Goal: Information Seeking & Learning: Learn about a topic

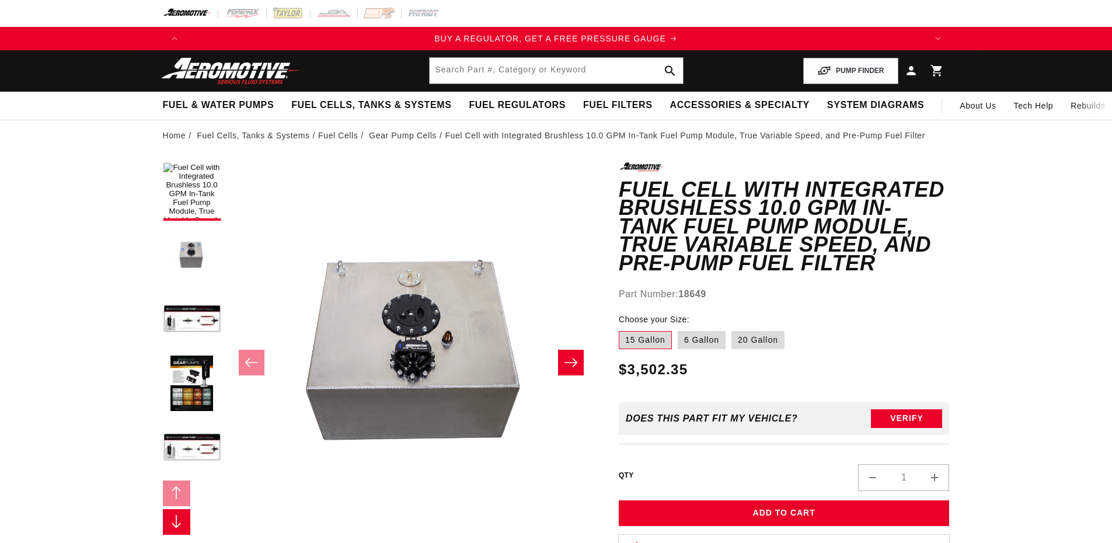
click at [701, 331] on label "6 Gallon" at bounding box center [701, 340] width 48 height 19
click at [678, 329] on input "6 Gallon" at bounding box center [677, 329] width 1 height 1
radio input "true"
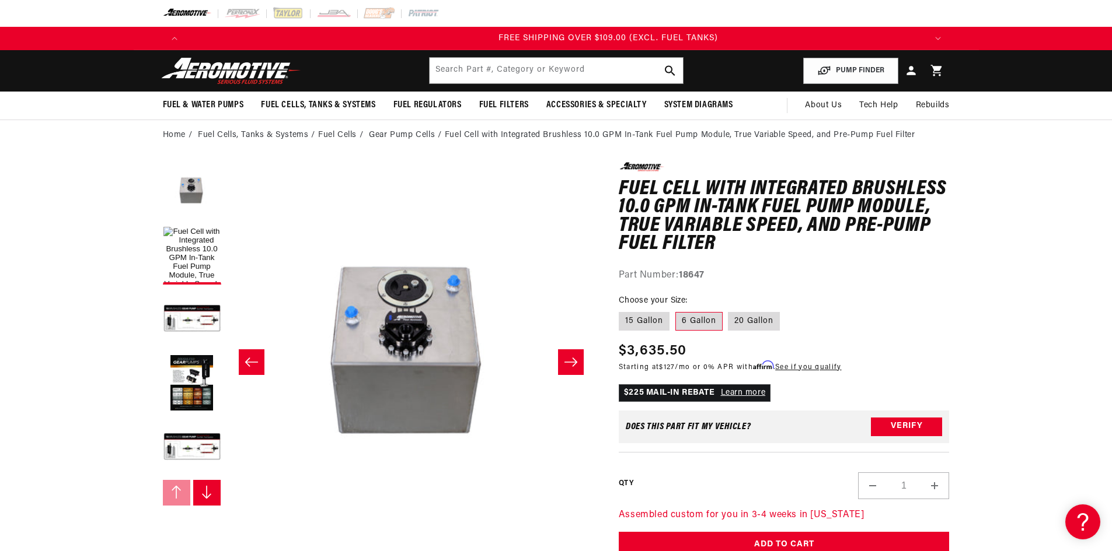
scroll to position [0, 2220]
click at [660, 330] on label "15 Gallon" at bounding box center [644, 321] width 51 height 19
click at [622, 310] on input "15 Gallon" at bounding box center [621, 310] width 1 height 1
radio input "true"
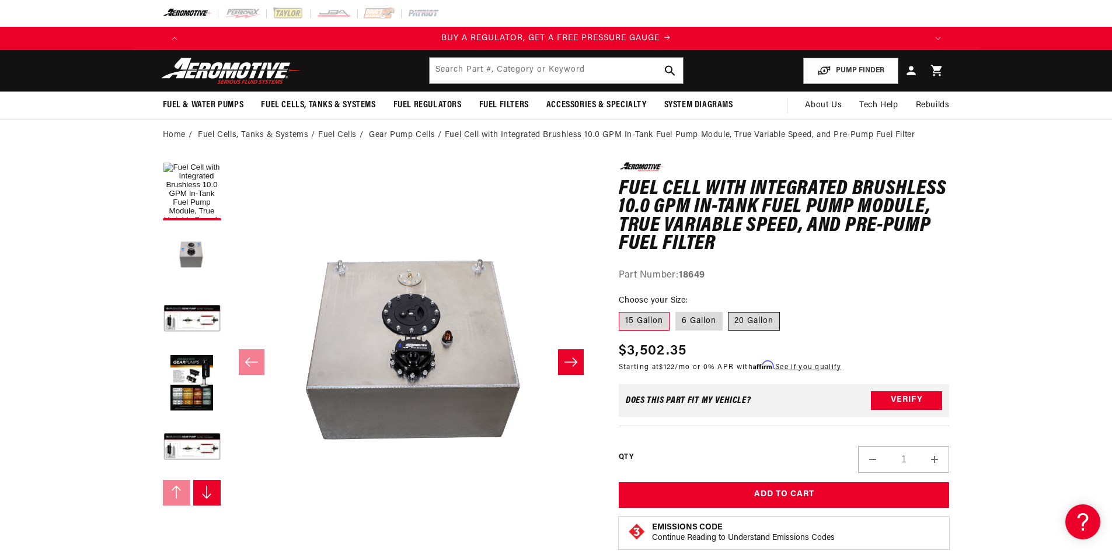
click at [773, 321] on label "20 Gallon" at bounding box center [754, 321] width 52 height 19
click at [729, 310] on input "20 Gallon" at bounding box center [728, 310] width 1 height 1
radio input "true"
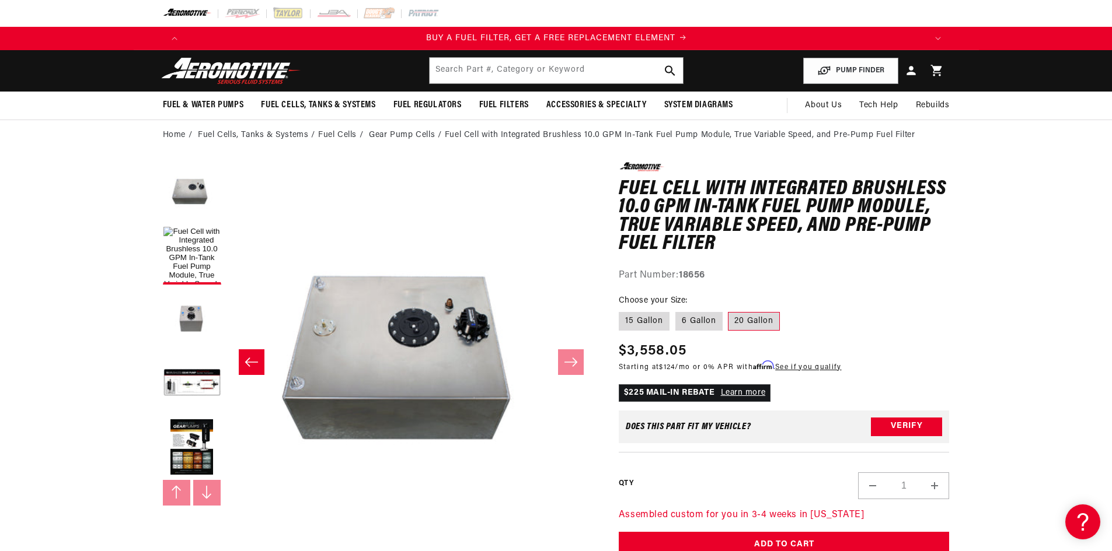
scroll to position [0, 740]
click at [694, 322] on label "6 Gallon" at bounding box center [698, 321] width 47 height 19
click at [676, 310] on input "6 Gallon" at bounding box center [675, 310] width 1 height 1
radio input "true"
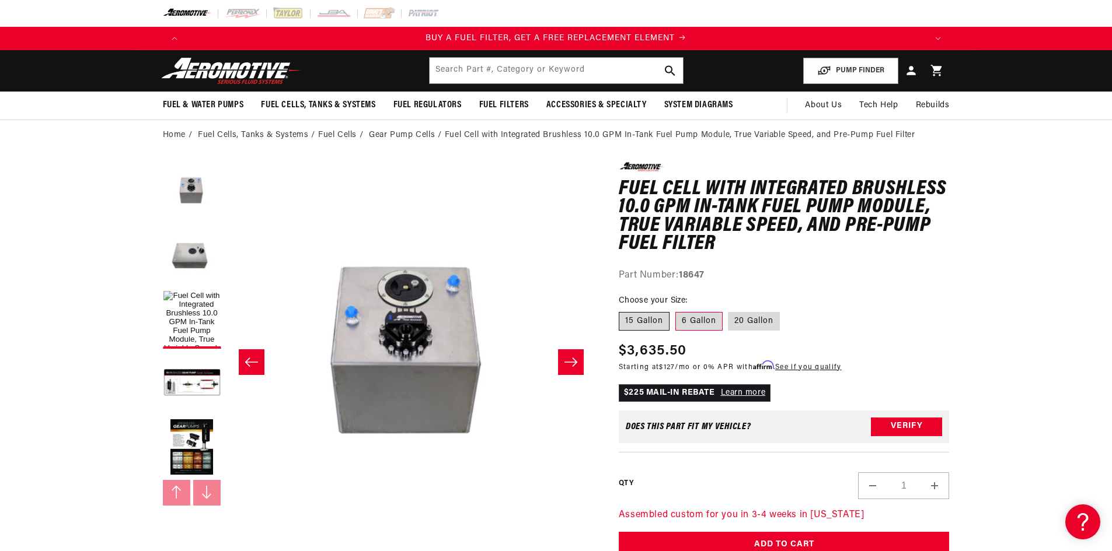
click at [661, 317] on label "15 Gallon" at bounding box center [644, 321] width 51 height 19
click at [622, 310] on input "15 Gallon" at bounding box center [621, 310] width 1 height 1
radio input "true"
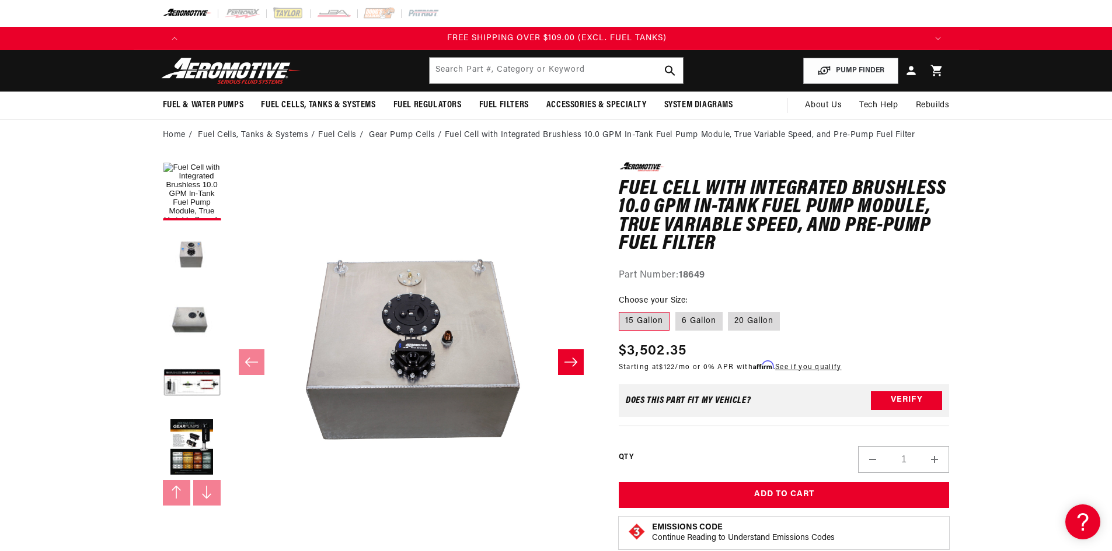
scroll to position [0, 2220]
click at [500, 68] on input "text" at bounding box center [555, 71] width 253 height 26
type input "1855"
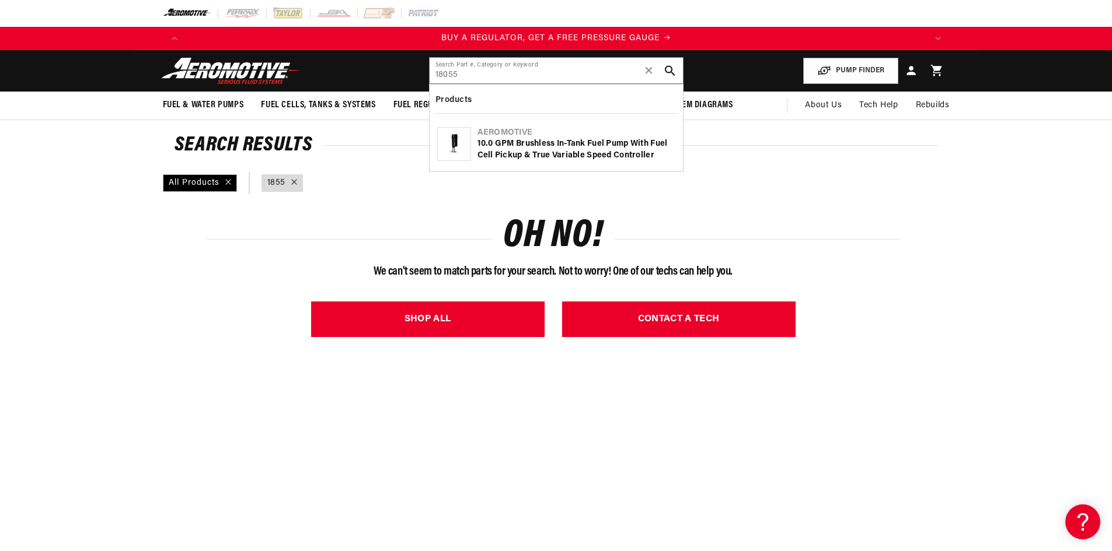
type input "18055"
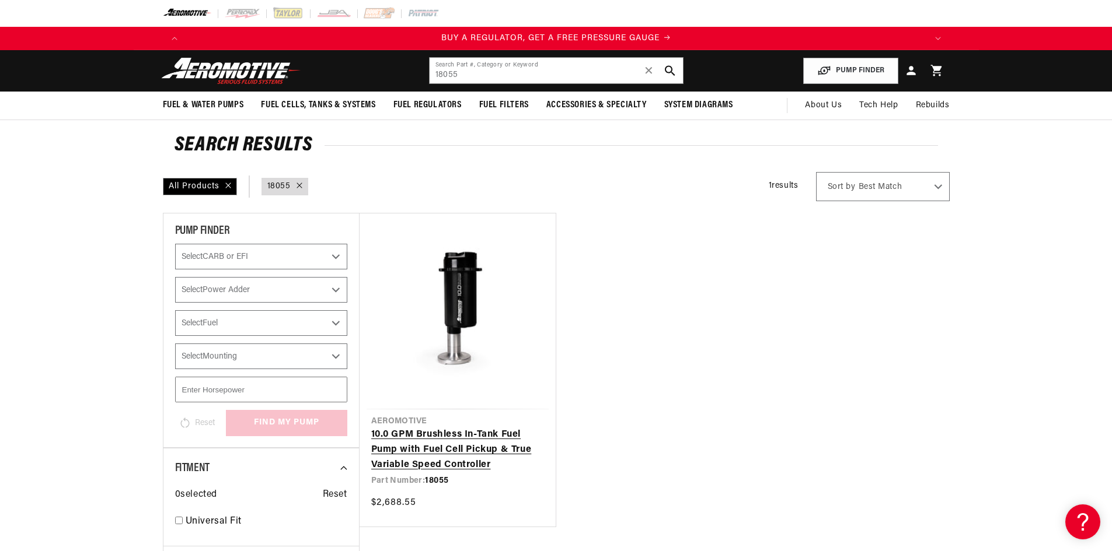
click at [465, 458] on link "10.0 GPM Brushless In-Tank Fuel Pump with Fuel Cell Pickup & True Variable Spee…" at bounding box center [457, 450] width 173 height 45
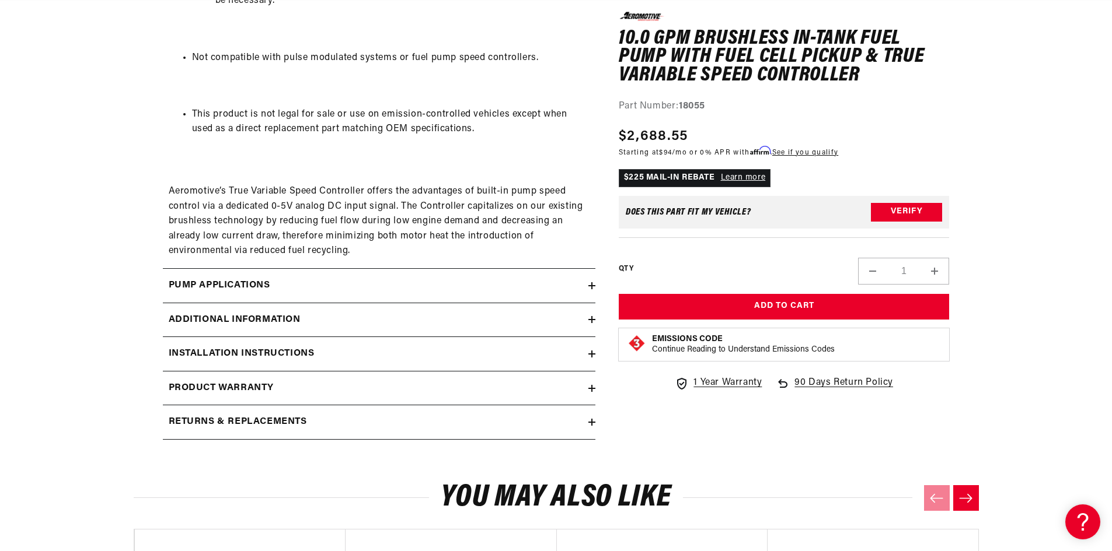
scroll to position [1634, 0]
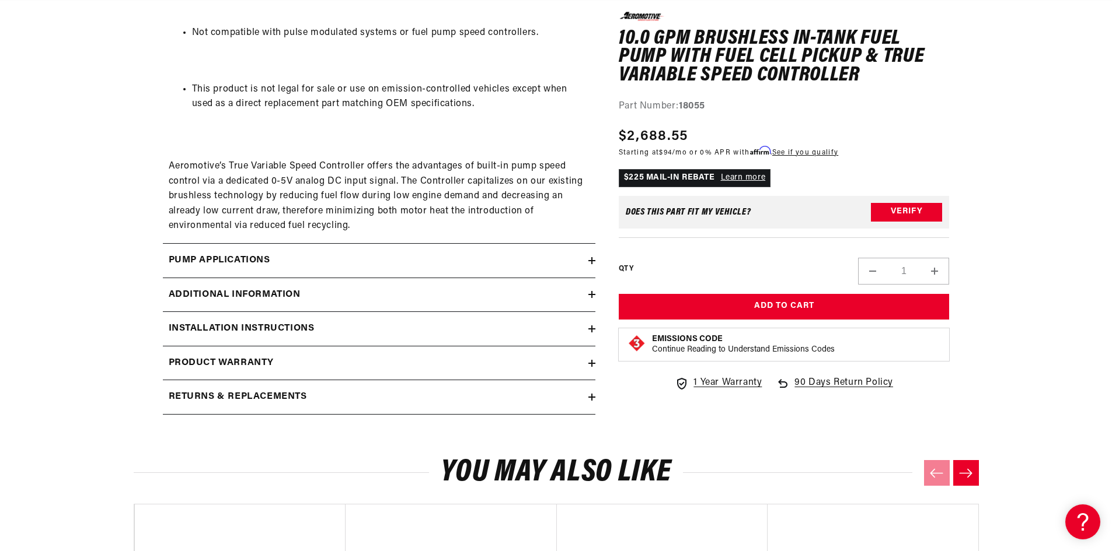
click at [593, 403] on summary "Returns & replacements" at bounding box center [379, 397] width 432 height 34
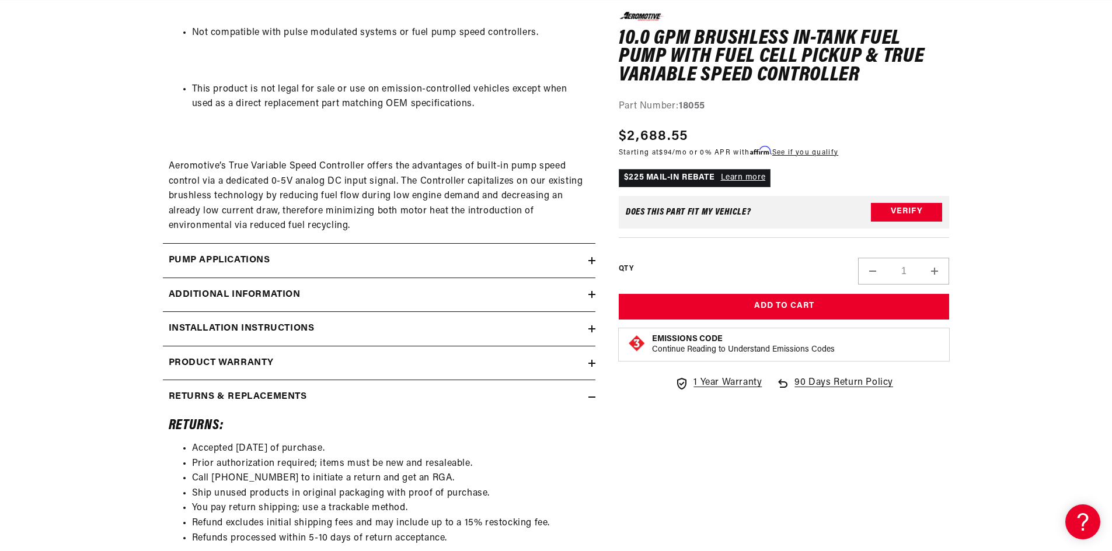
click at [593, 403] on summary "Returns & replacements" at bounding box center [379, 397] width 432 height 34
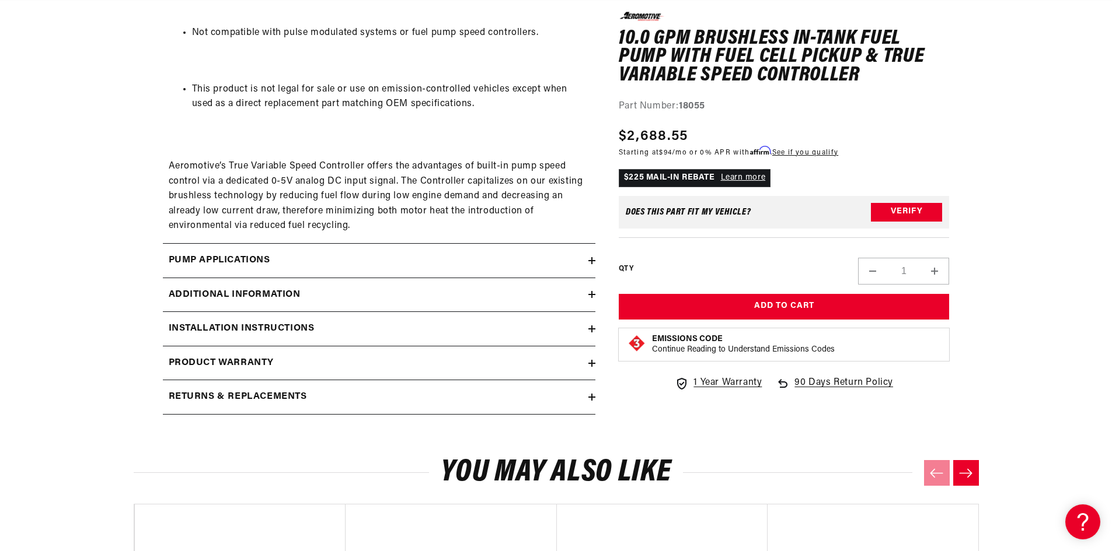
scroll to position [0, 1480]
click at [588, 365] on icon at bounding box center [591, 363] width 7 height 7
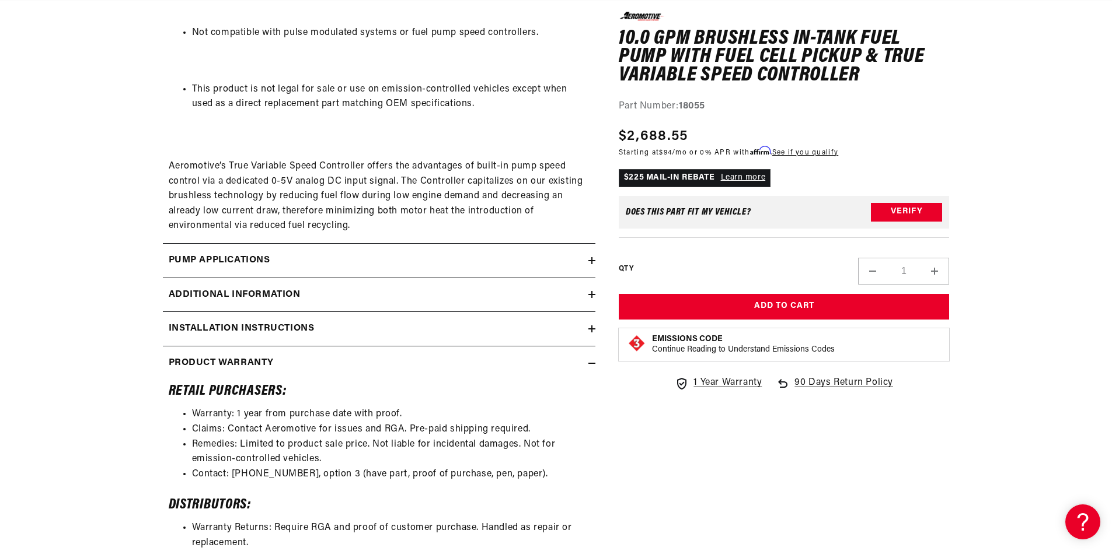
click at [584, 293] on div "Additional information" at bounding box center [375, 295] width 425 height 15
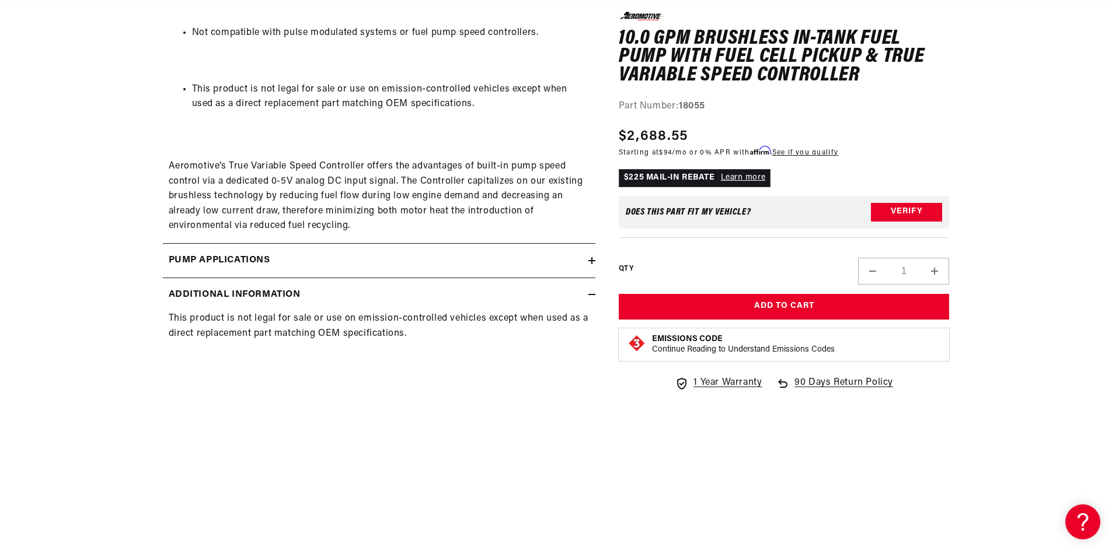
click at [587, 263] on div "Pump Applications" at bounding box center [375, 260] width 425 height 15
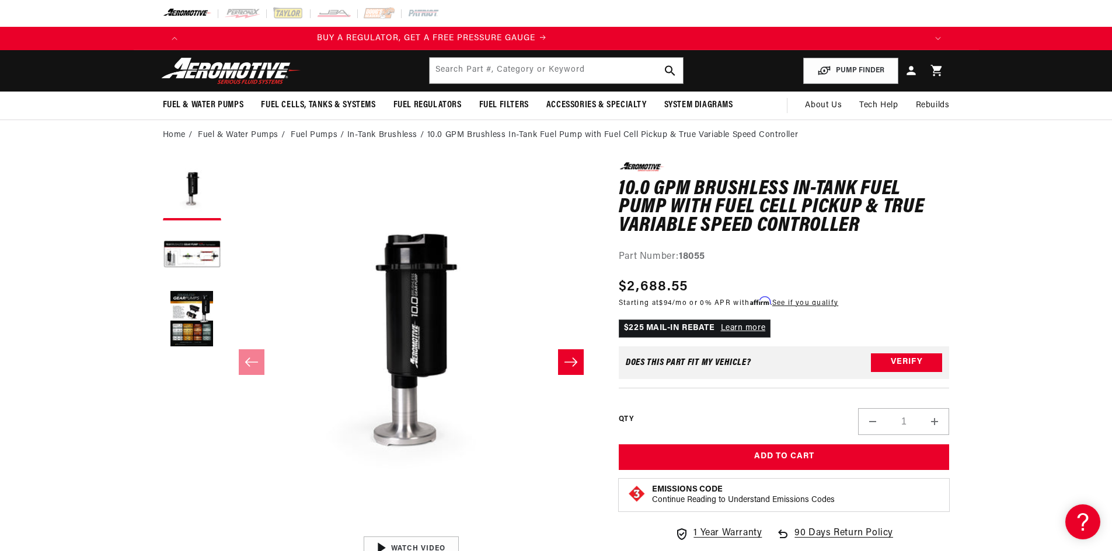
scroll to position [0, 0]
